Goal: Check status: Check status

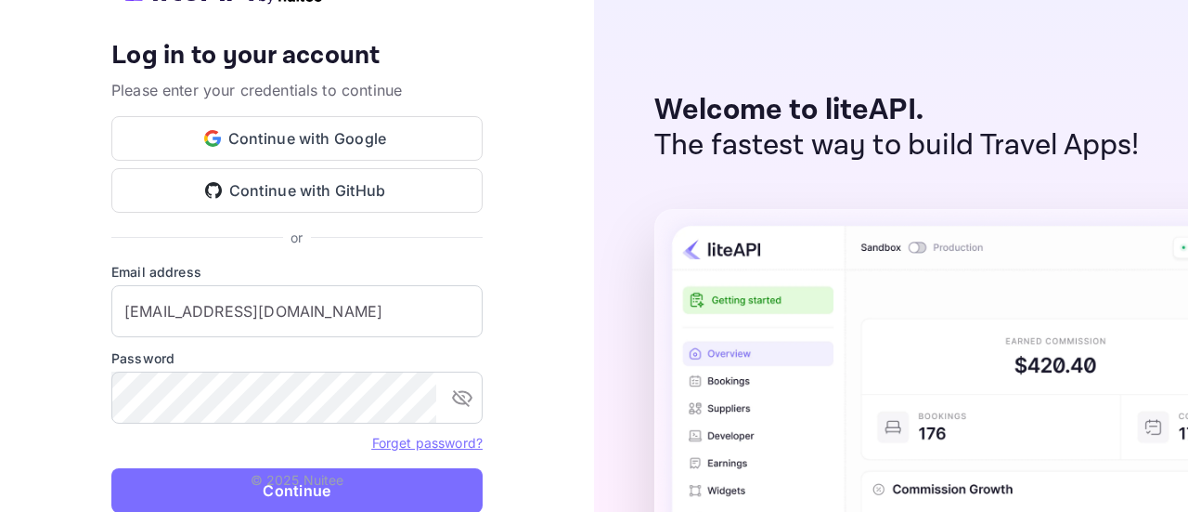
type input "[EMAIL_ADDRESS][DOMAIN_NAME]"
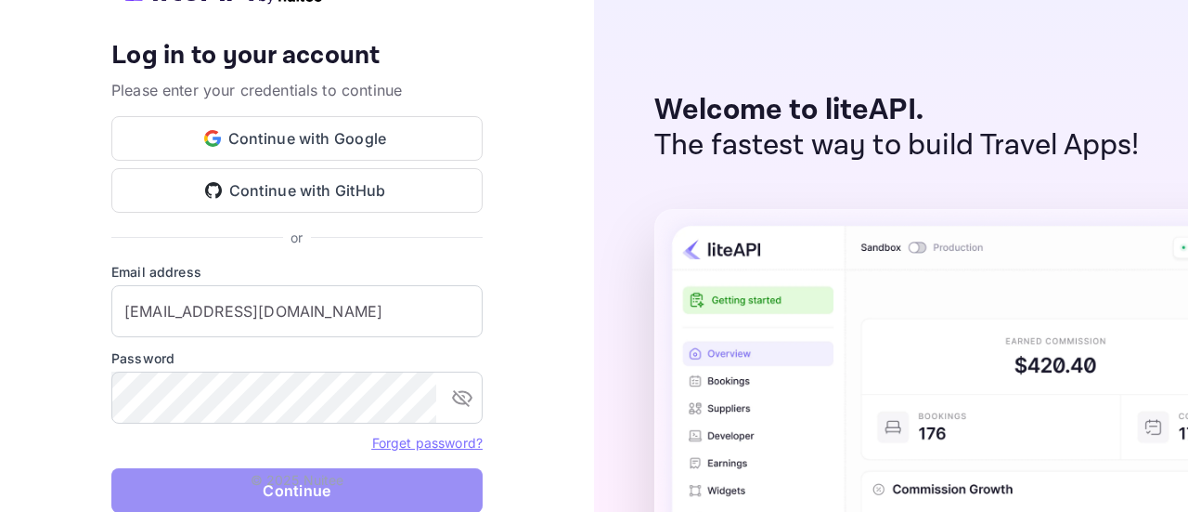
click at [332, 493] on button "Continue" at bounding box center [296, 490] width 371 height 45
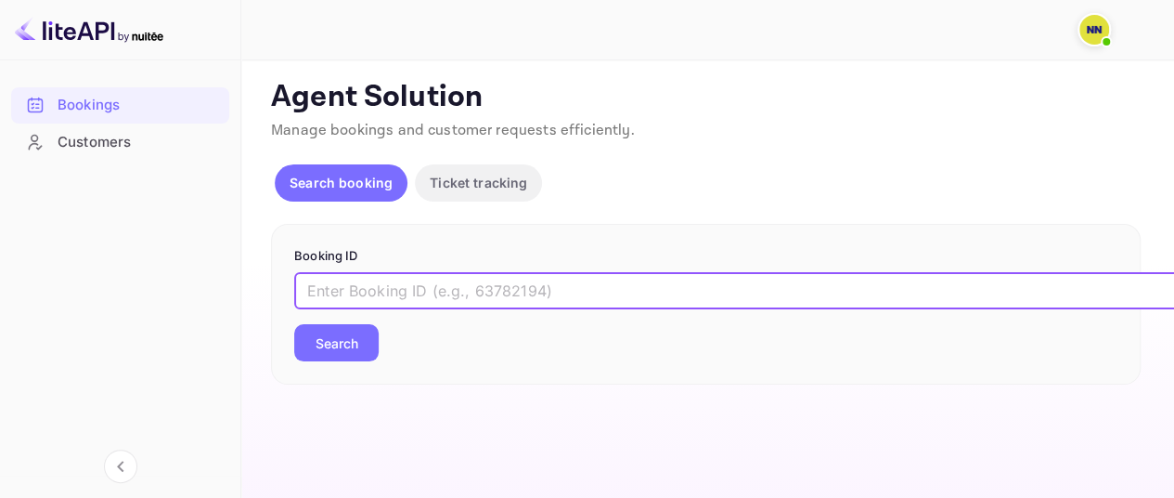
click at [470, 279] on input "text" at bounding box center [758, 290] width 928 height 37
paste input "ZsVtMKjo1"
type input "ZsVtMKjo1"
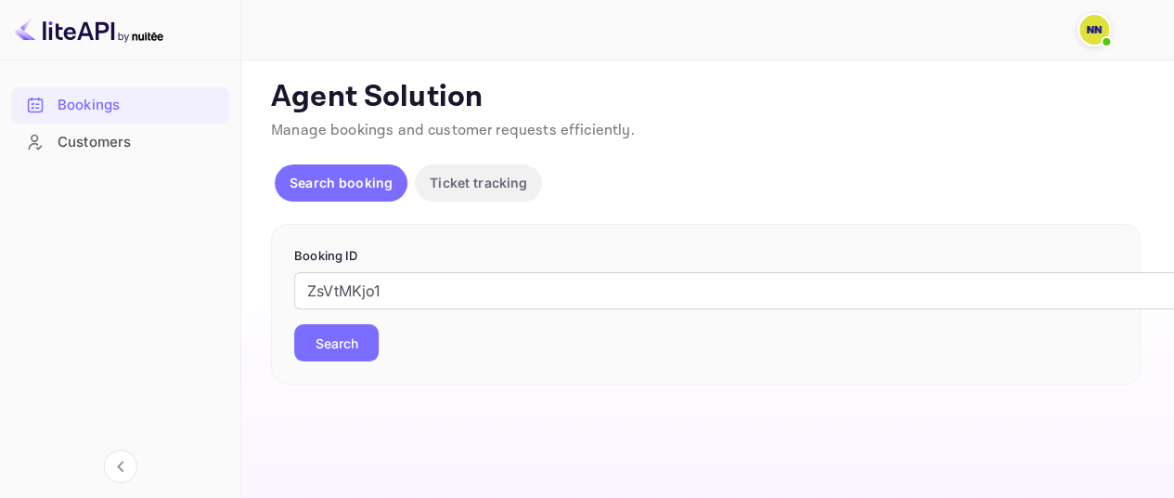
click at [330, 356] on button "Search" at bounding box center [336, 342] width 84 height 37
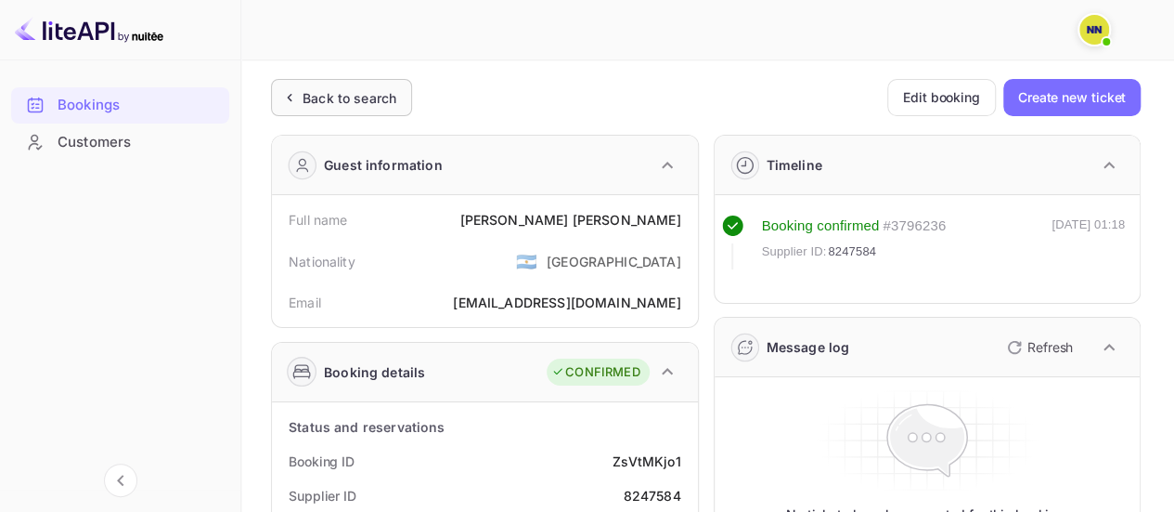
click at [340, 99] on div "Back to search" at bounding box center [350, 97] width 94 height 19
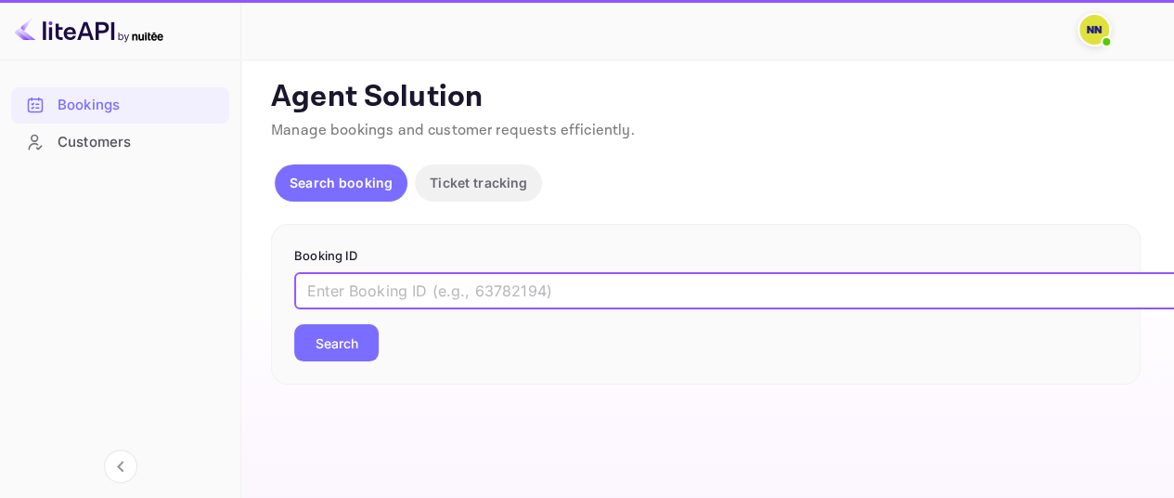
click at [408, 281] on input "text" at bounding box center [758, 290] width 928 height 37
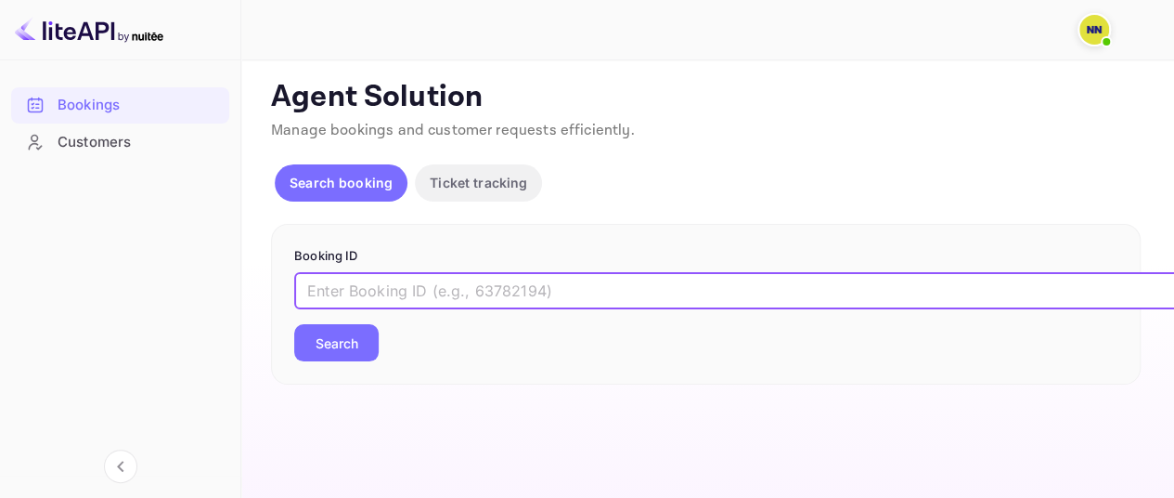
paste input "E-MDmwtwW"
type input "E-MDmwtwW"
click at [329, 343] on button "Search" at bounding box center [336, 342] width 84 height 37
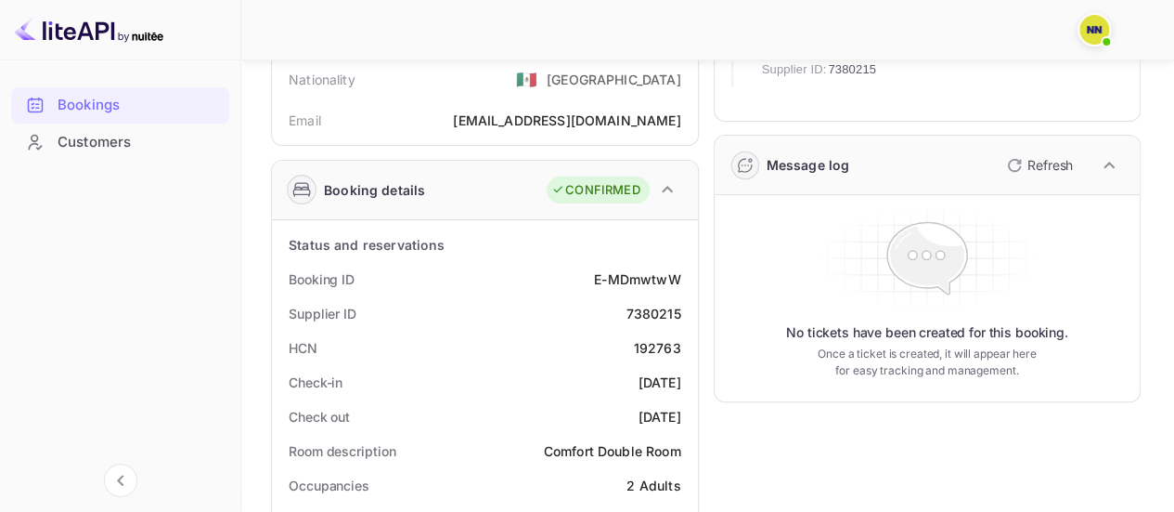
scroll to position [186, 0]
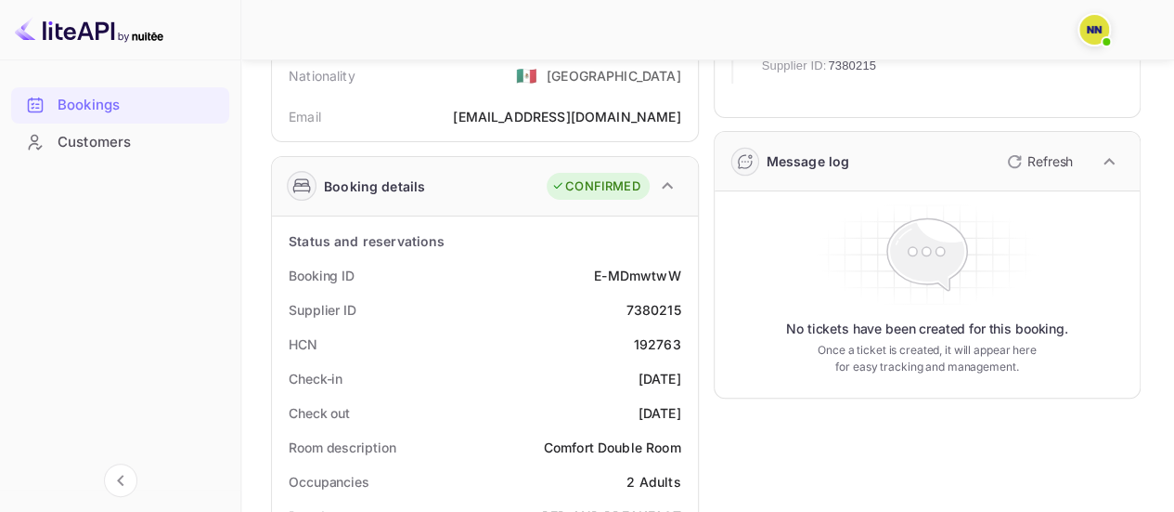
click at [652, 338] on div "192763" at bounding box center [657, 343] width 47 height 19
copy div "192763"
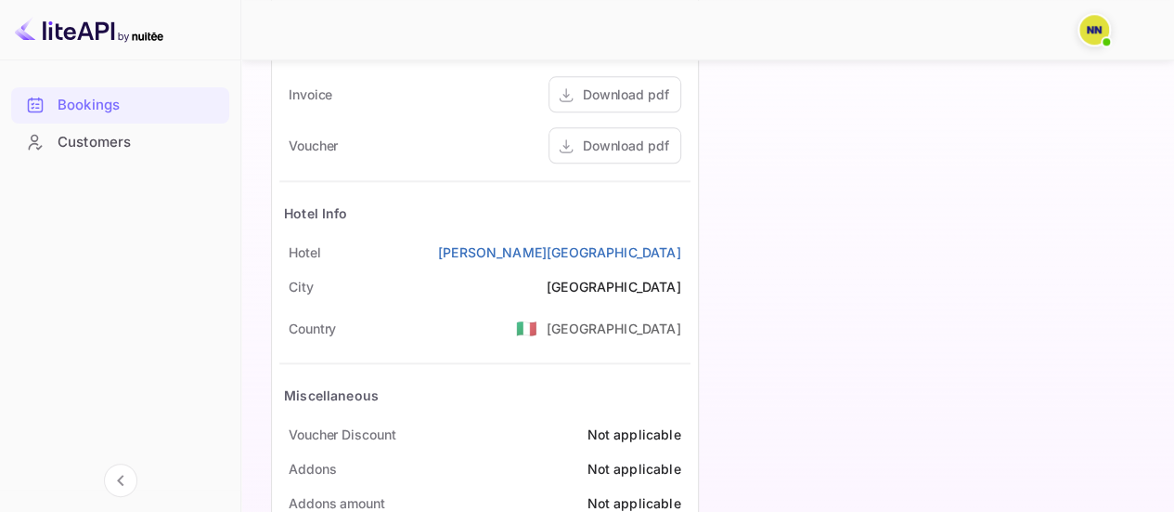
scroll to position [980, 0]
